Goal: Communication & Community: Connect with others

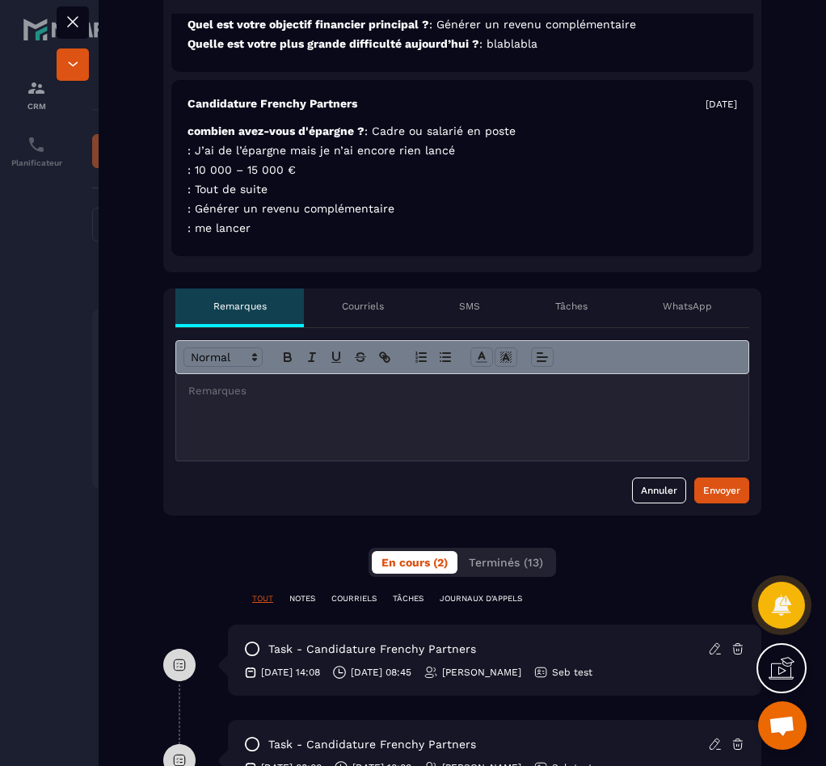
scroll to position [616, 0]
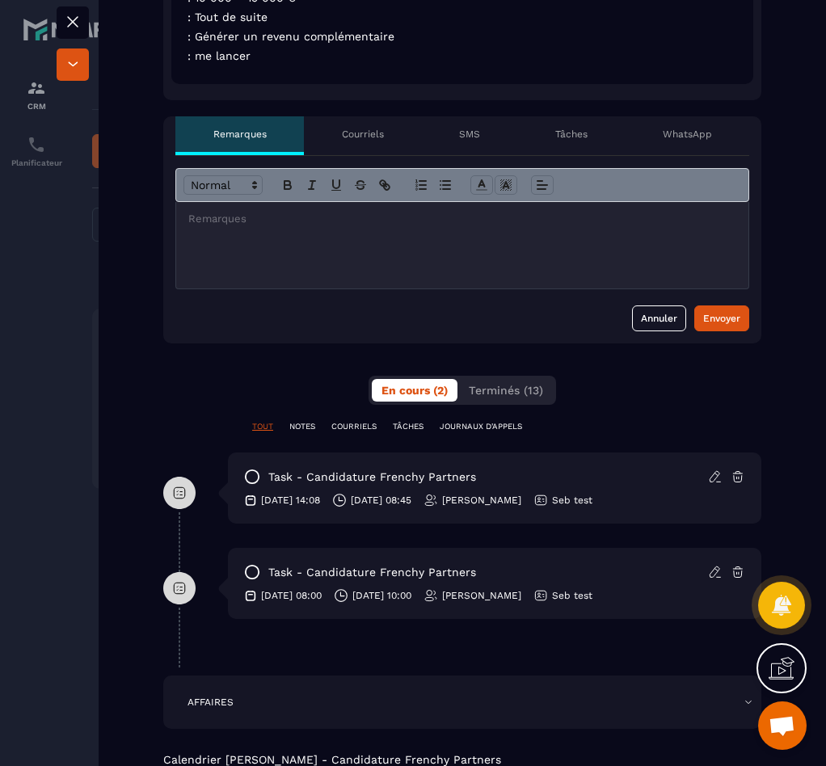
click at [342, 134] on p "Courriels" at bounding box center [363, 134] width 42 height 13
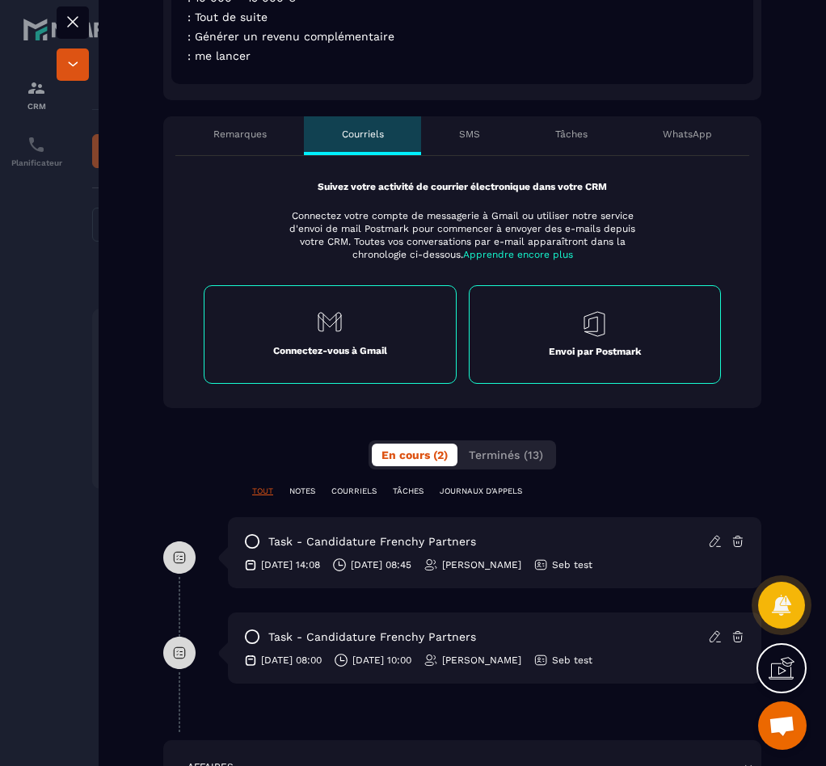
click at [569, 341] on div "Envoi par Postmark" at bounding box center [595, 334] width 253 height 99
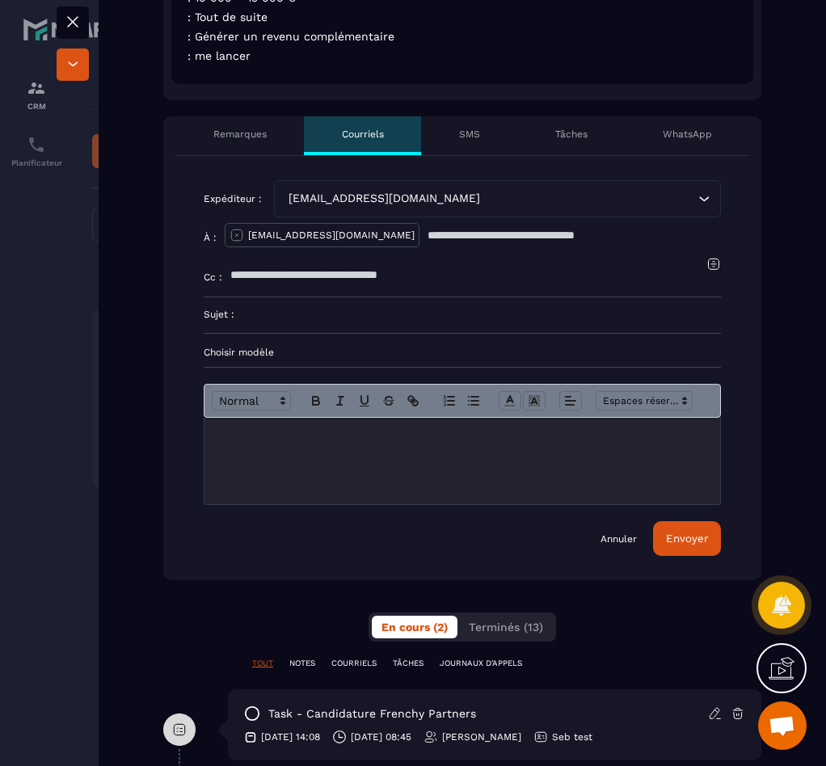
click at [326, 314] on input at bounding box center [477, 315] width 486 height 36
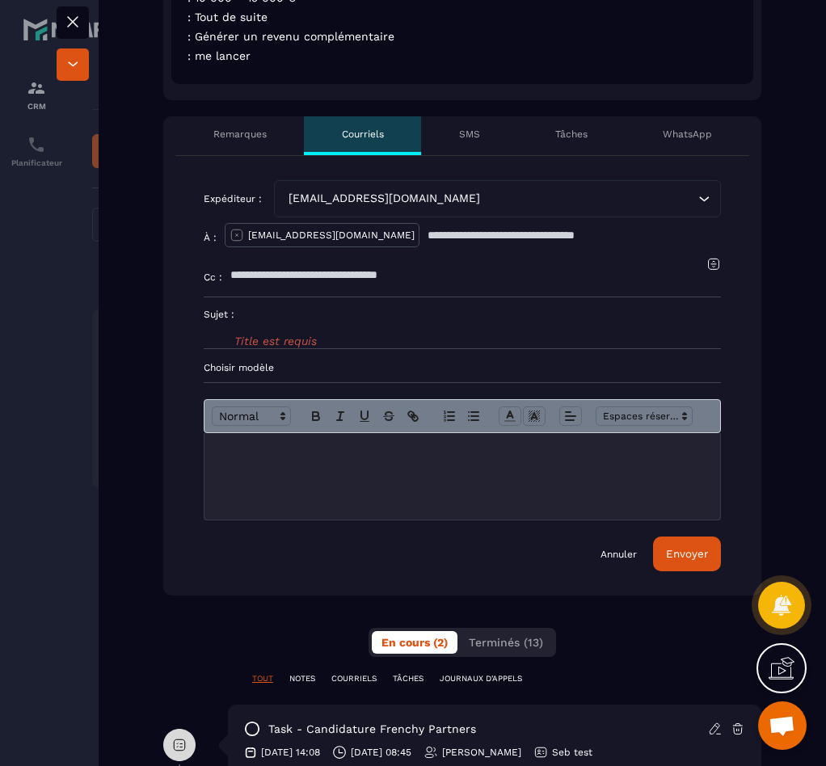
click at [427, 238] on input "text" at bounding box center [573, 235] width 293 height 36
click at [288, 244] on div "[EMAIL_ADDRESS][DOMAIN_NAME]" at bounding box center [322, 235] width 195 height 24
click at [347, 197] on div "[EMAIL_ADDRESS][DOMAIN_NAME]" at bounding box center [489, 199] width 413 height 18
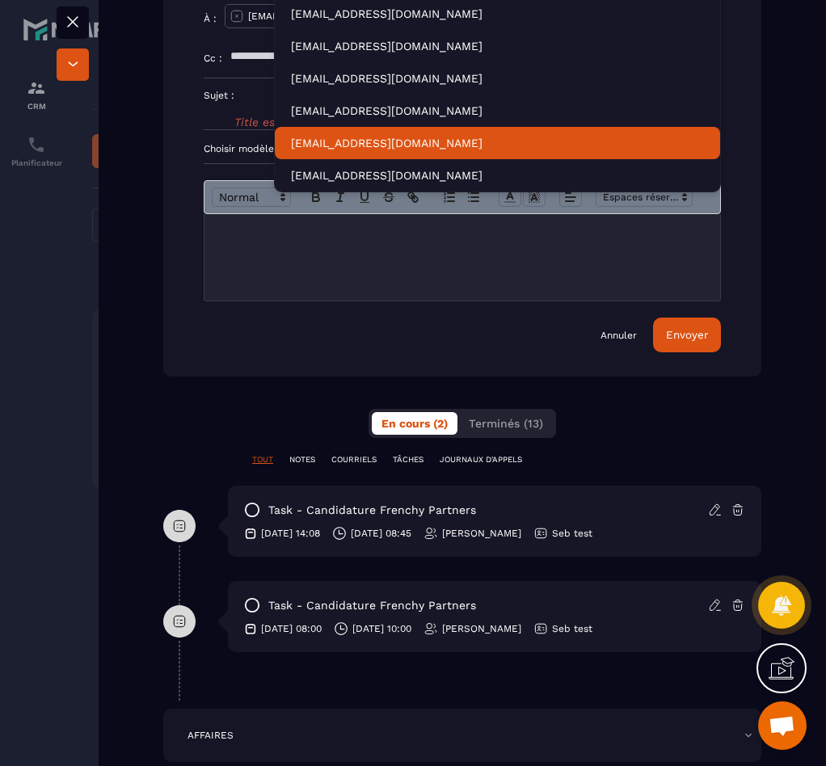
scroll to position [616, 0]
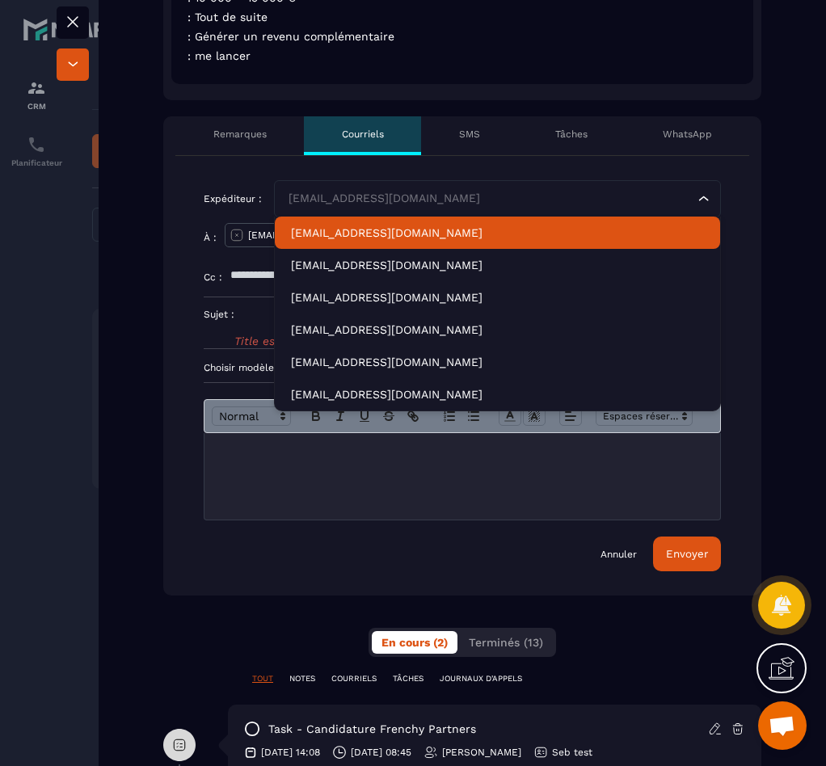
click at [358, 141] on div "Courriels" at bounding box center [362, 135] width 117 height 39
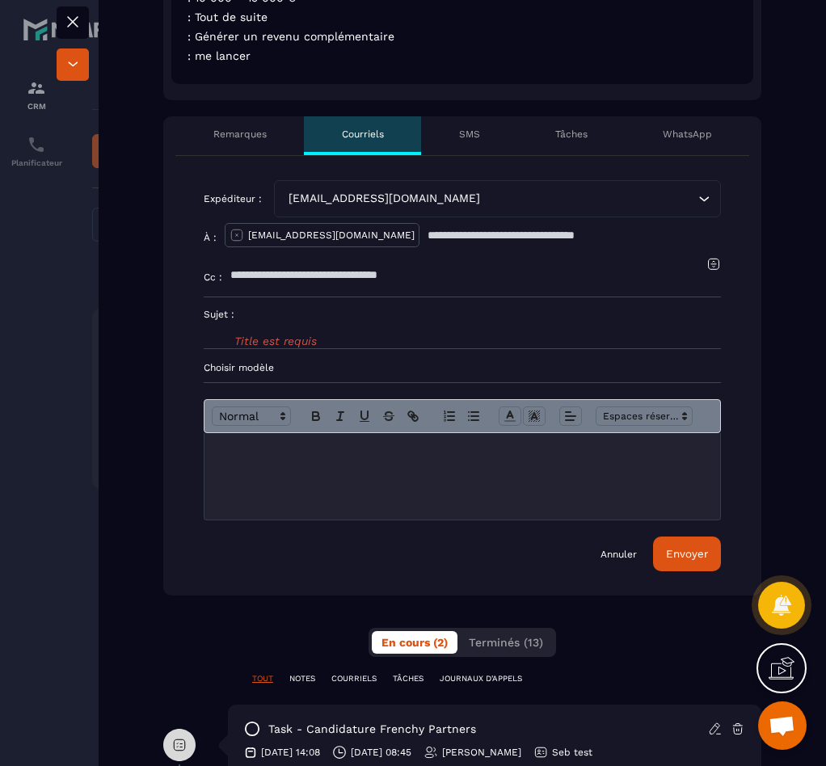
click at [460, 131] on p "SMS" at bounding box center [469, 134] width 21 height 13
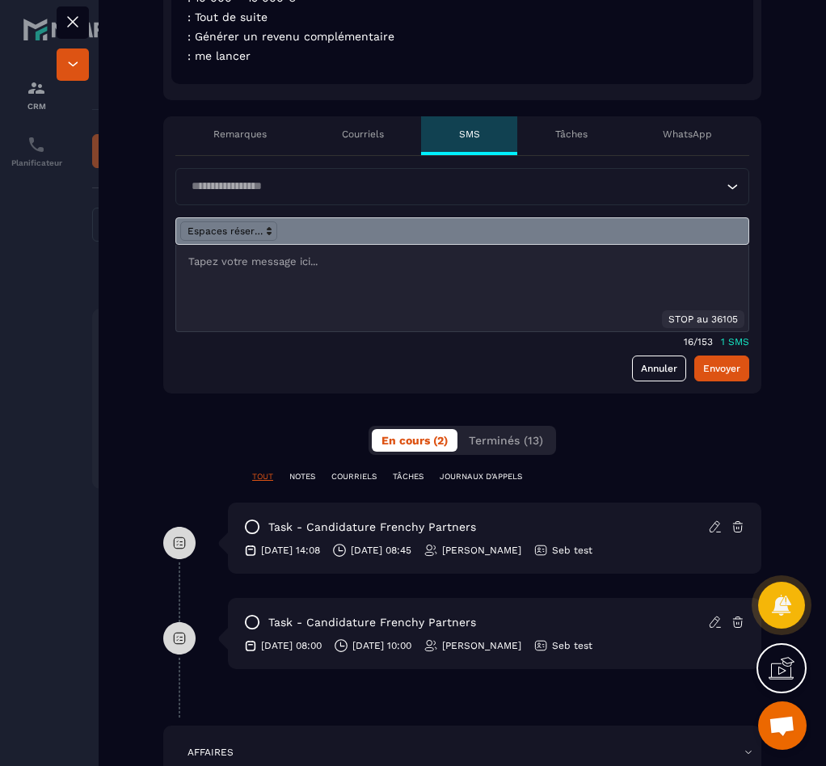
click at [259, 179] on input "Search for option" at bounding box center [454, 187] width 536 height 18
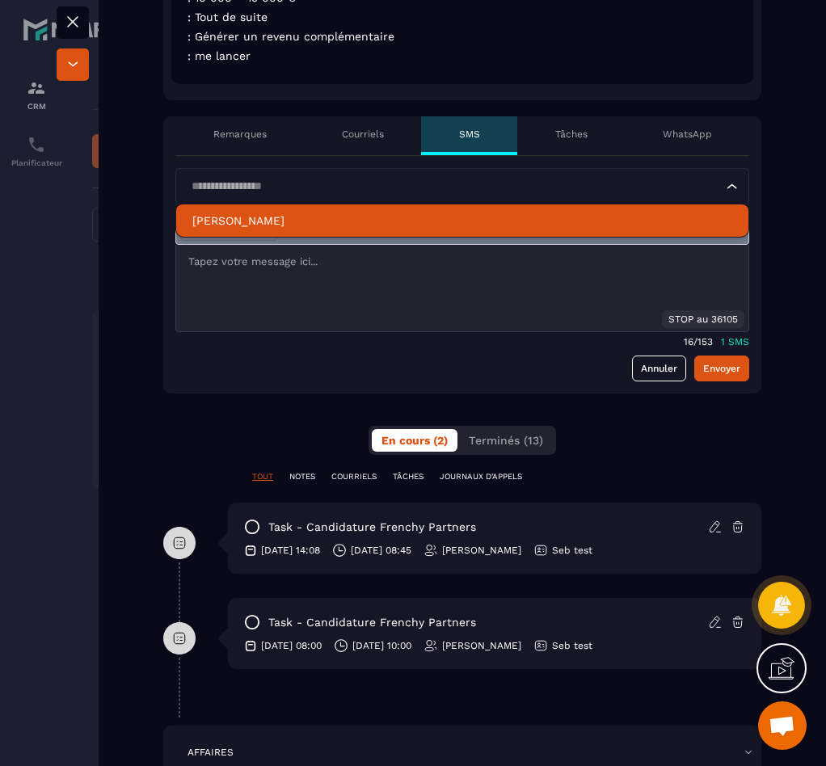
click at [261, 212] on p "[PERSON_NAME]" at bounding box center [462, 220] width 540 height 16
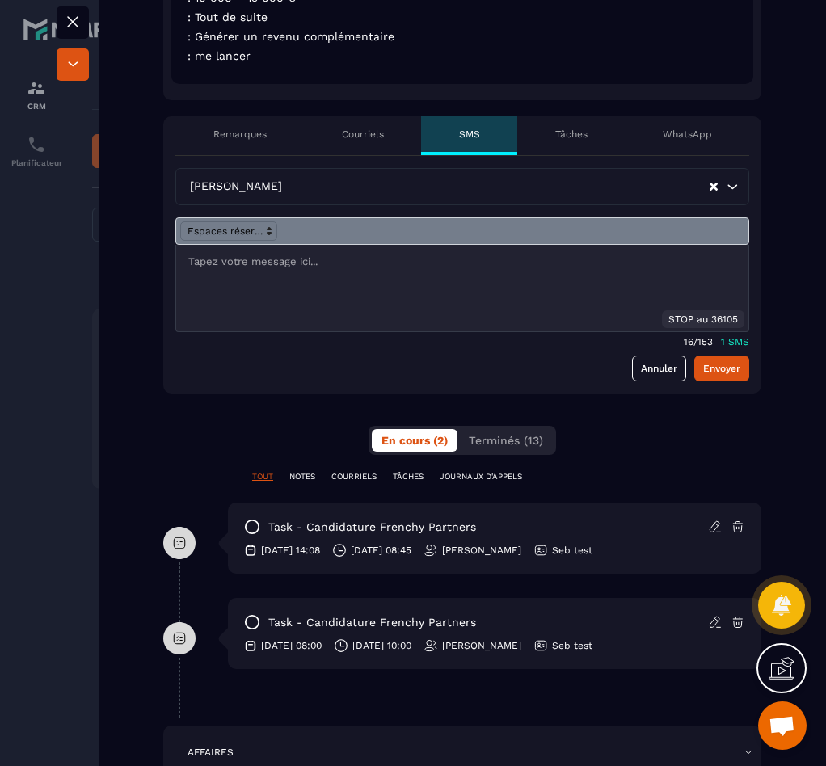
click at [256, 265] on p at bounding box center [462, 261] width 548 height 15
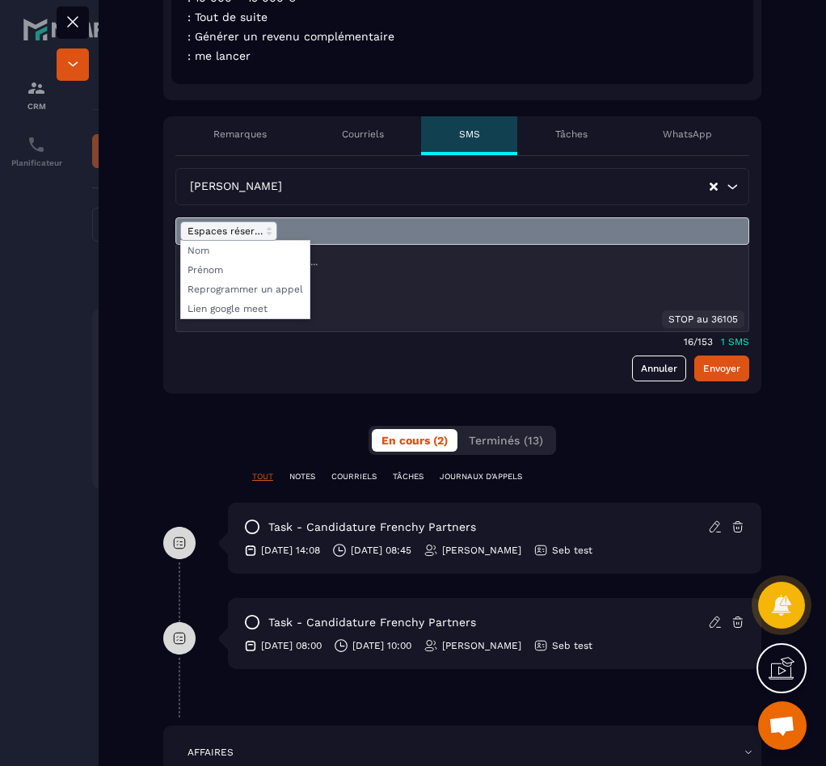
click at [256, 238] on span at bounding box center [228, 230] width 97 height 19
click at [252, 270] on span at bounding box center [245, 269] width 128 height 19
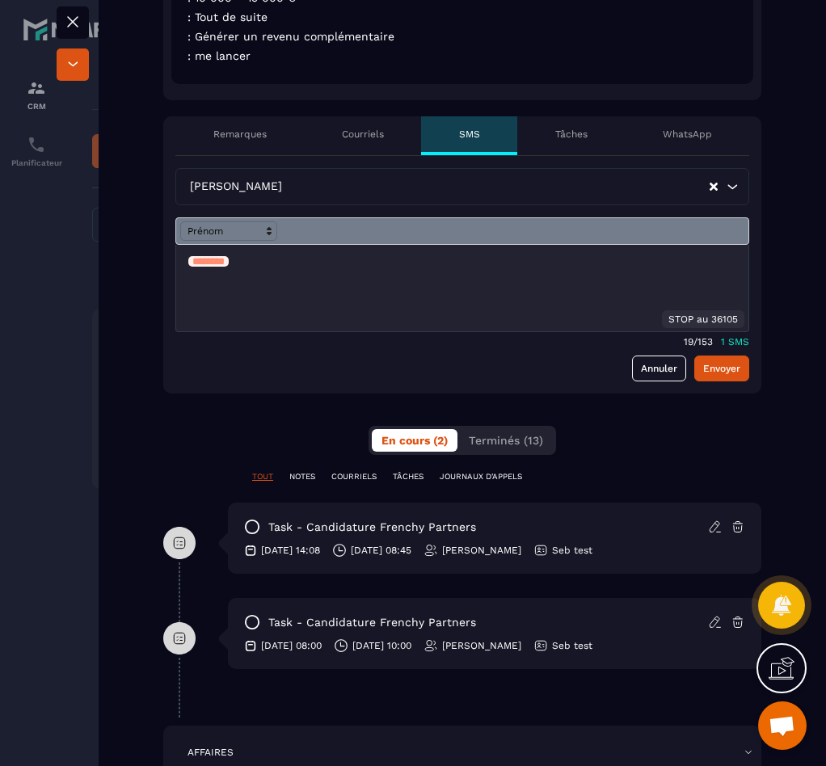
click at [259, 267] on p "﻿ ******** ﻿" at bounding box center [462, 261] width 548 height 15
click at [632, 368] on link "Annuler" at bounding box center [659, 368] width 54 height 26
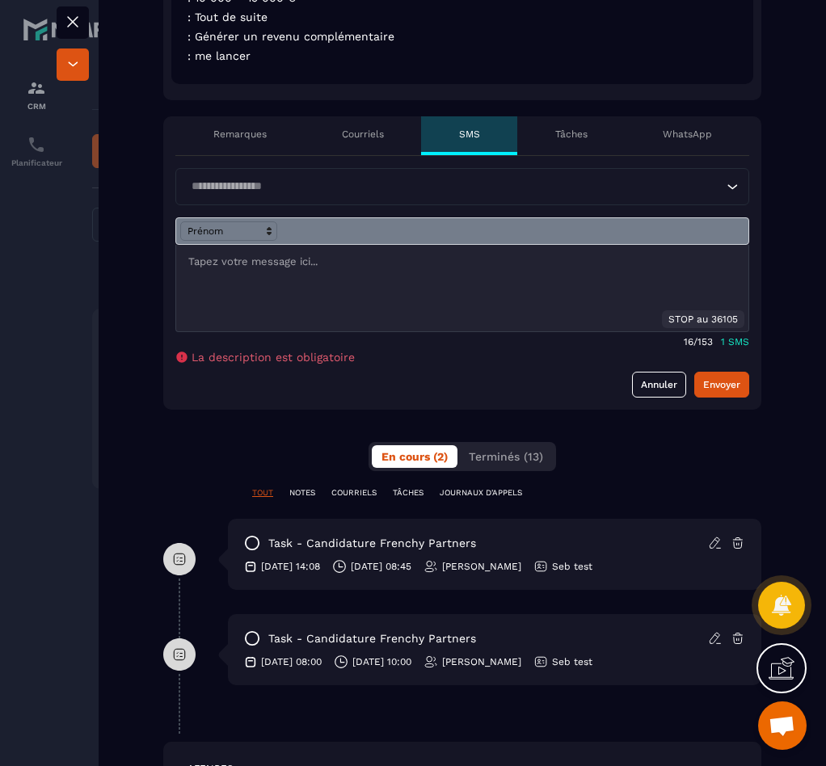
click at [562, 145] on div "Tâches" at bounding box center [570, 135] width 107 height 39
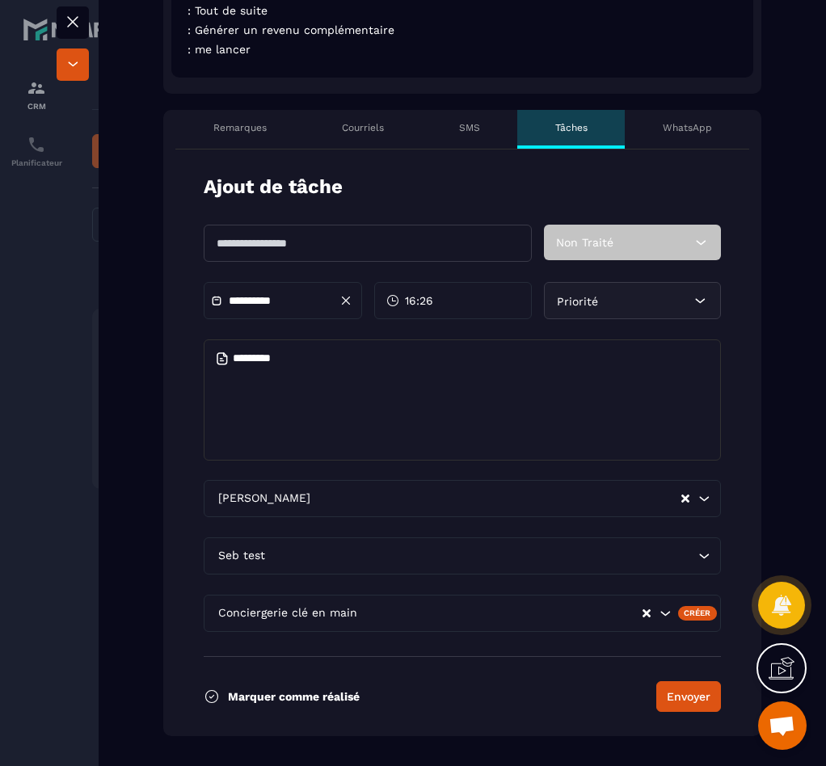
scroll to position [623, 0]
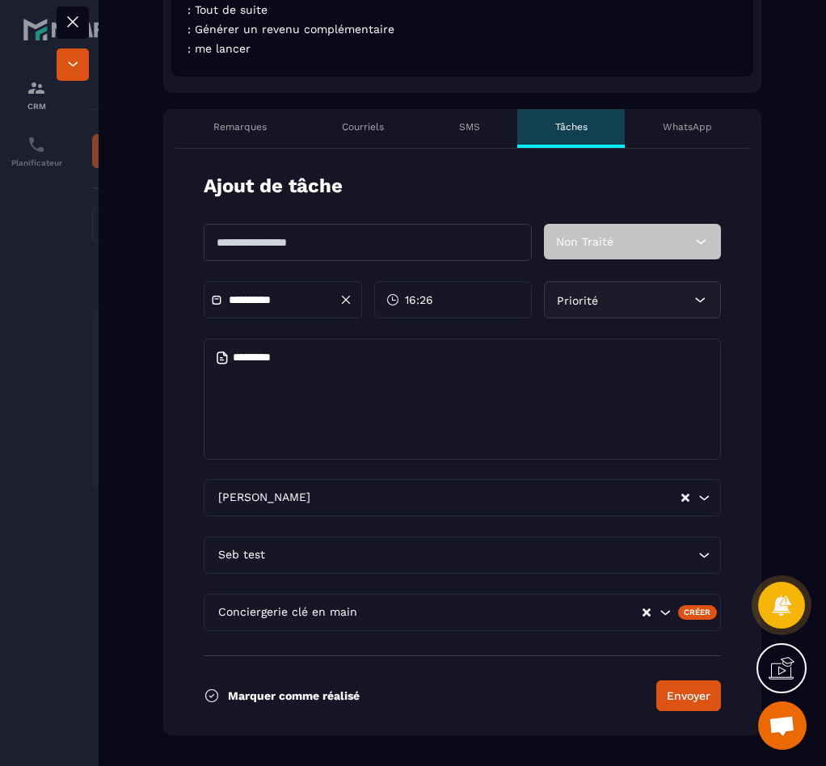
click at [628, 143] on div "WhatsApp" at bounding box center [686, 128] width 124 height 39
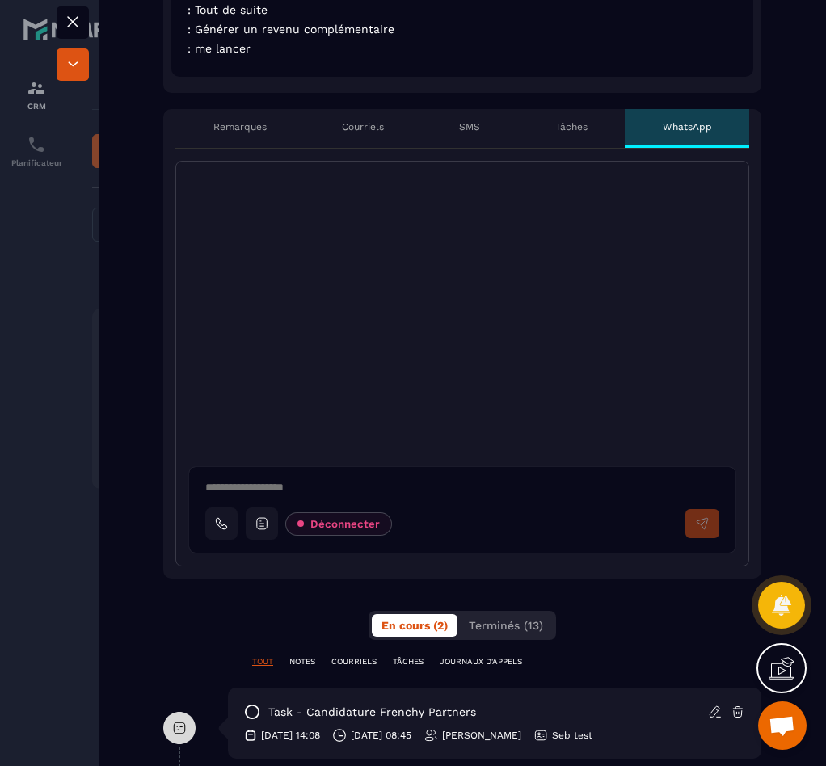
click at [167, 349] on div "**********" at bounding box center [462, 364] width 598 height 406
click at [278, 333] on div at bounding box center [462, 308] width 572 height 292
click at [303, 292] on div at bounding box center [462, 308] width 572 height 292
click at [305, 486] on textarea at bounding box center [468, 489] width 527 height 19
click at [267, 517] on icon at bounding box center [261, 523] width 15 height 15
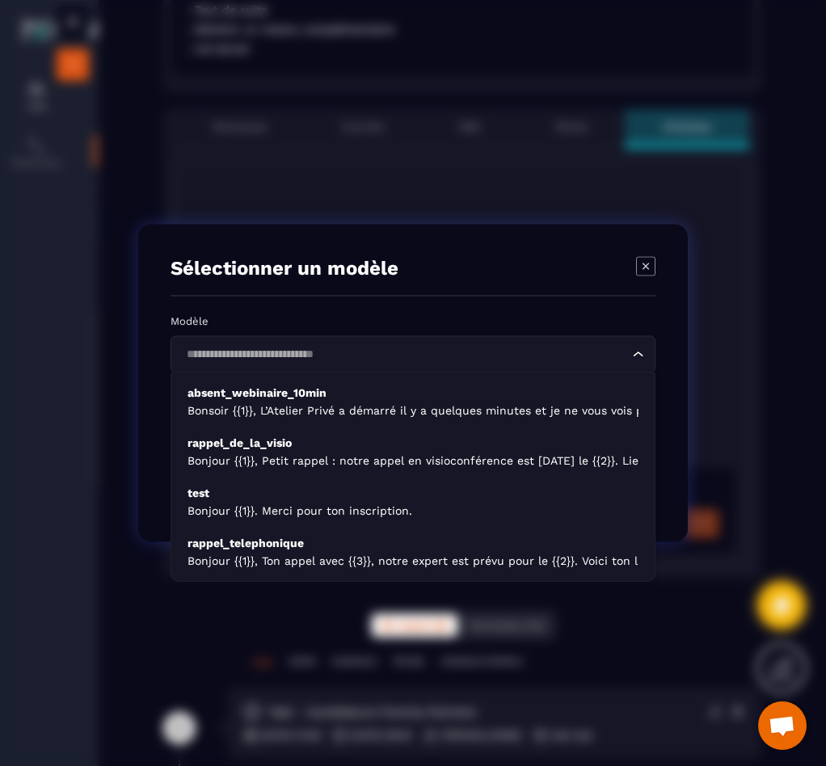
click at [292, 346] on input "Search for option" at bounding box center [405, 355] width 448 height 18
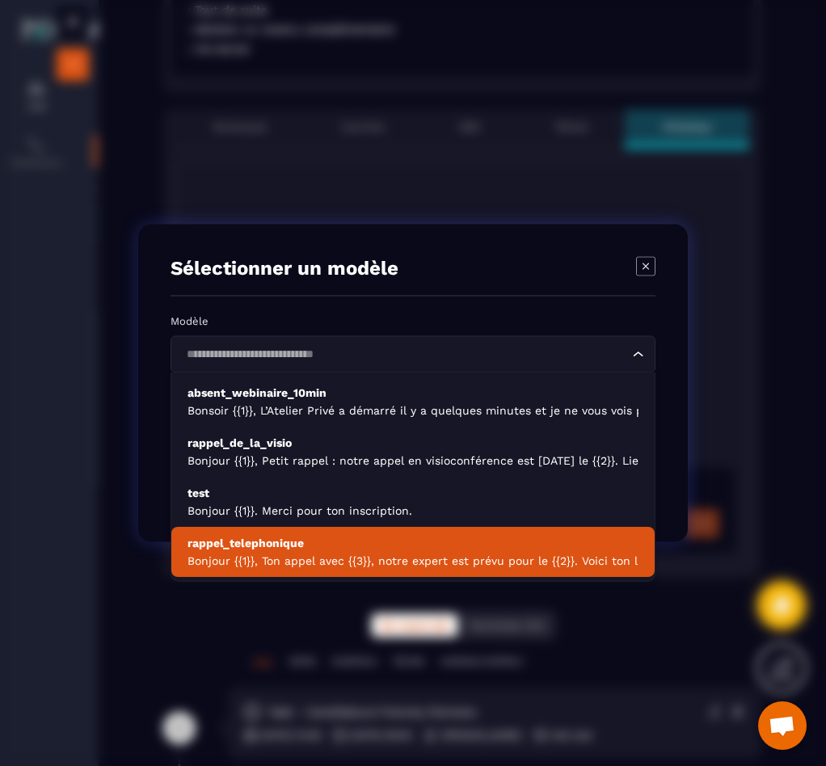
click at [334, 541] on p "rappel_telephonique" at bounding box center [412, 543] width 451 height 16
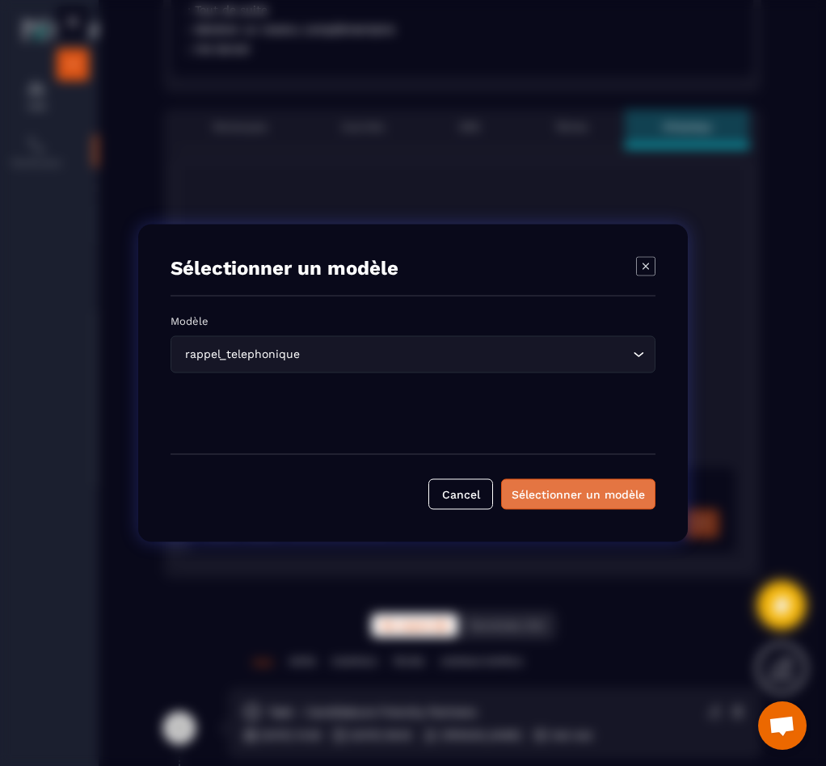
click at [523, 492] on div "Sélectionner un modèle" at bounding box center [577, 494] width 133 height 16
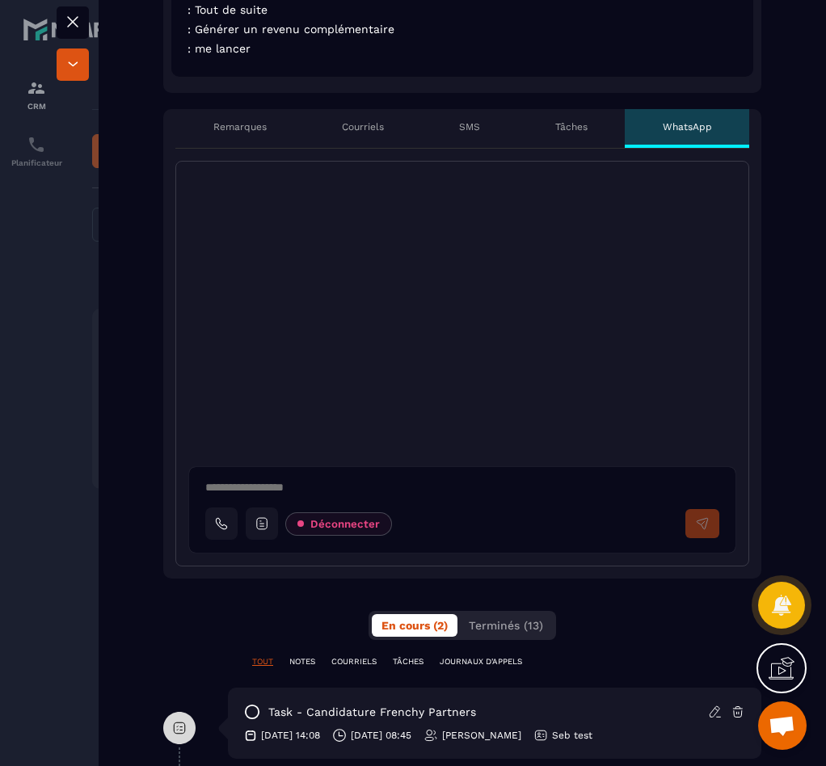
type textarea "**********"
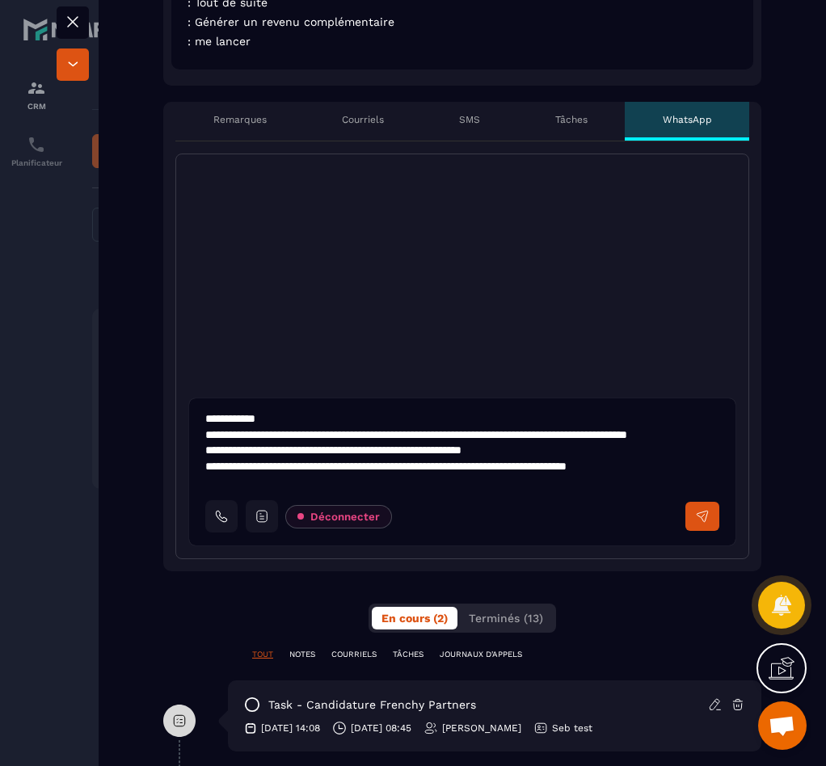
scroll to position [624, 0]
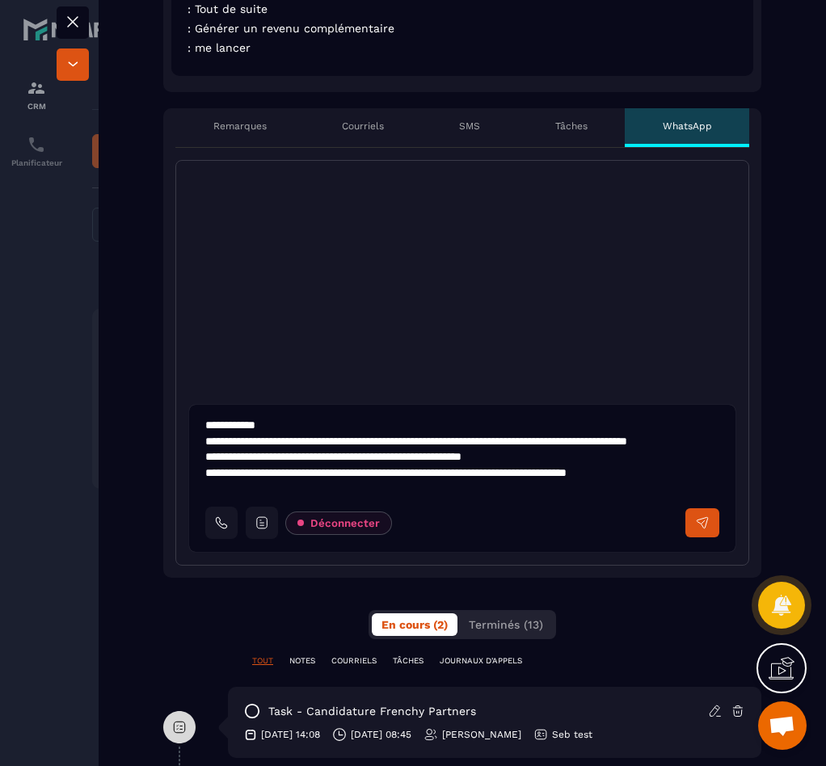
click at [251, 123] on p "Remarques" at bounding box center [239, 126] width 53 height 13
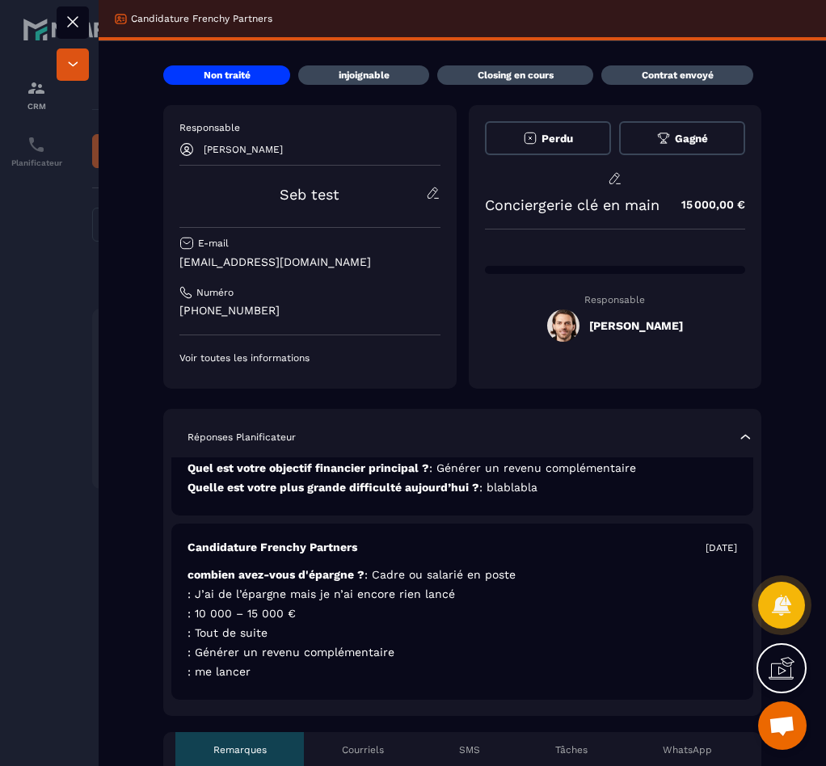
click at [31, 95] on div at bounding box center [413, 383] width 826 height 766
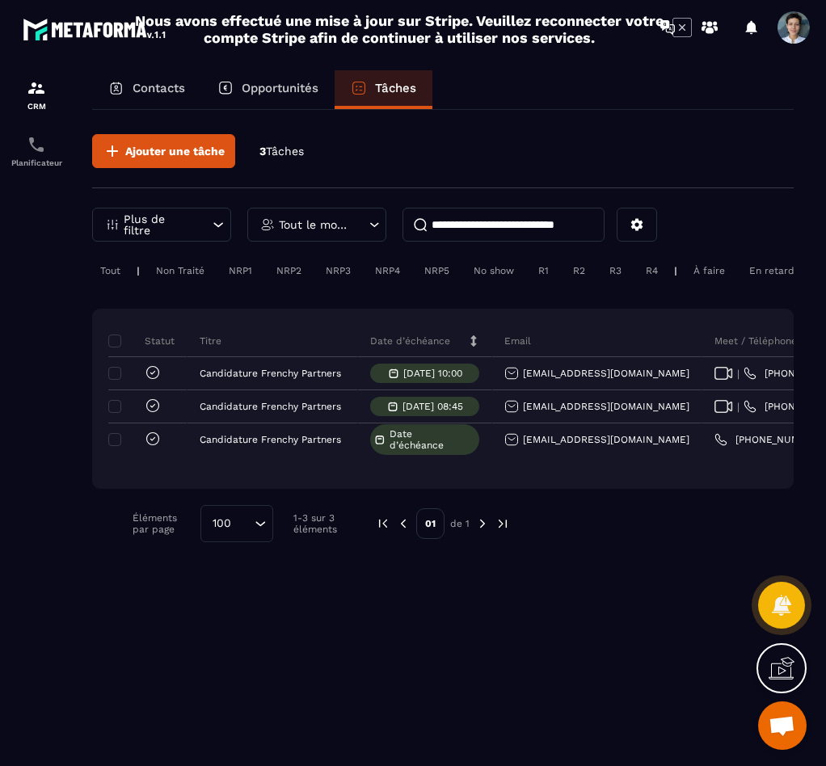
click at [271, 162] on div "Ajouter une tâche 3 Tâches" at bounding box center [442, 161] width 701 height 54
click at [272, 99] on div "Opportunités" at bounding box center [267, 89] width 133 height 39
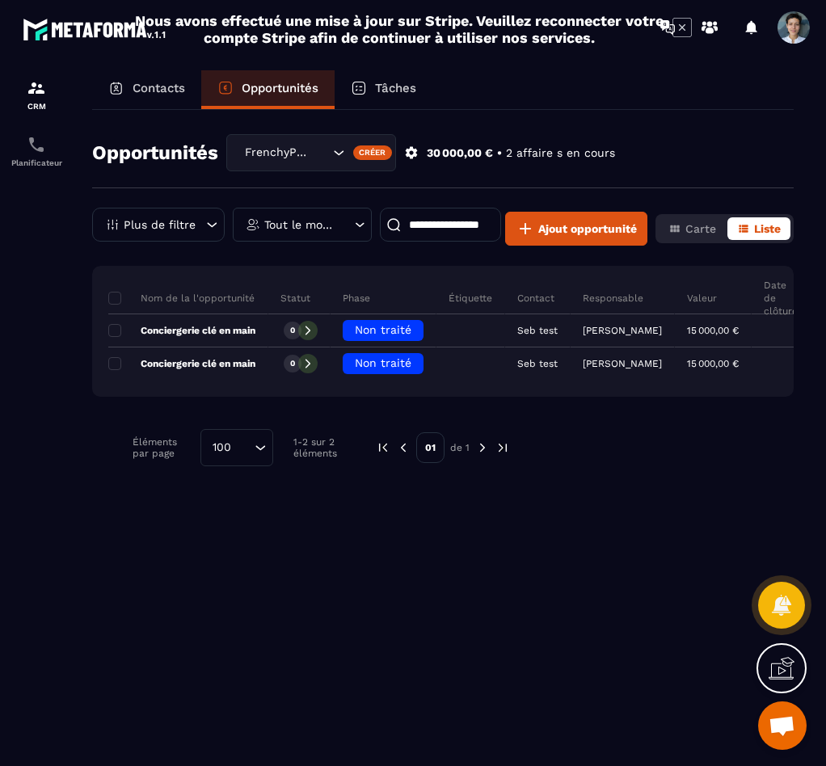
click at [361, 83] on icon at bounding box center [359, 88] width 16 height 16
